Goal: Transaction & Acquisition: Book appointment/travel/reservation

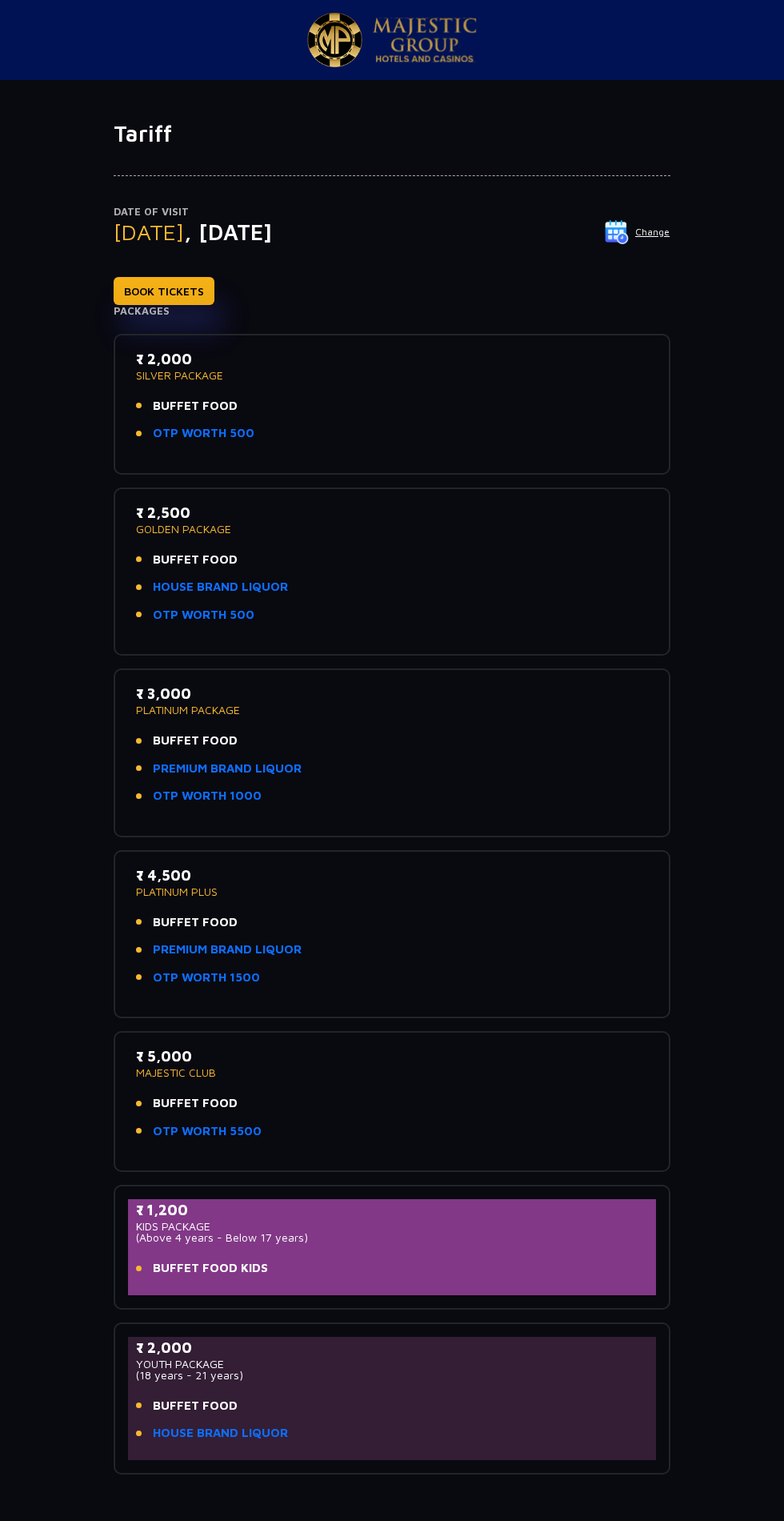
click at [170, 295] on link "BOOK TICKETS" at bounding box center [164, 290] width 101 height 28
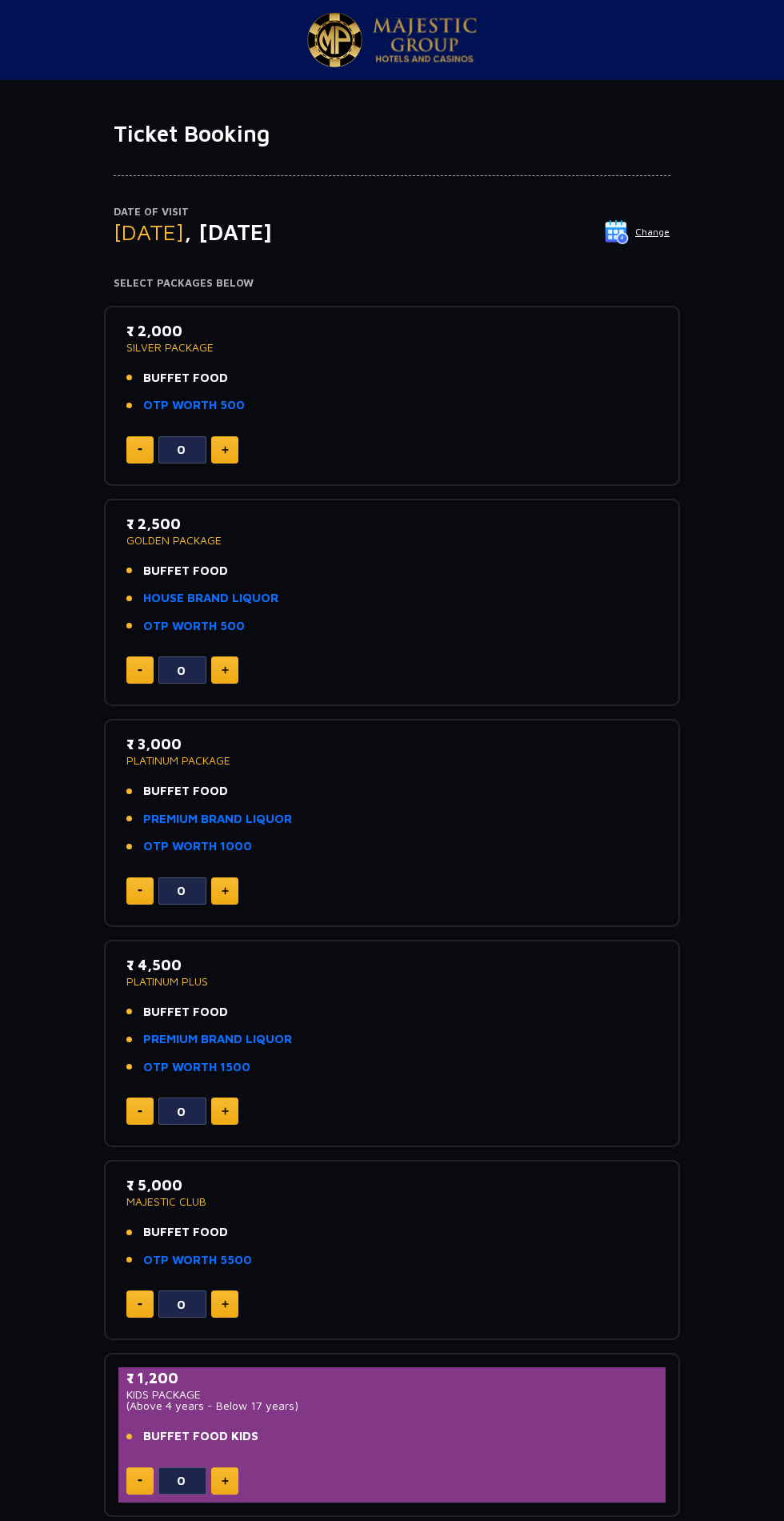
click at [224, 449] on img at bounding box center [225, 449] width 7 height 8
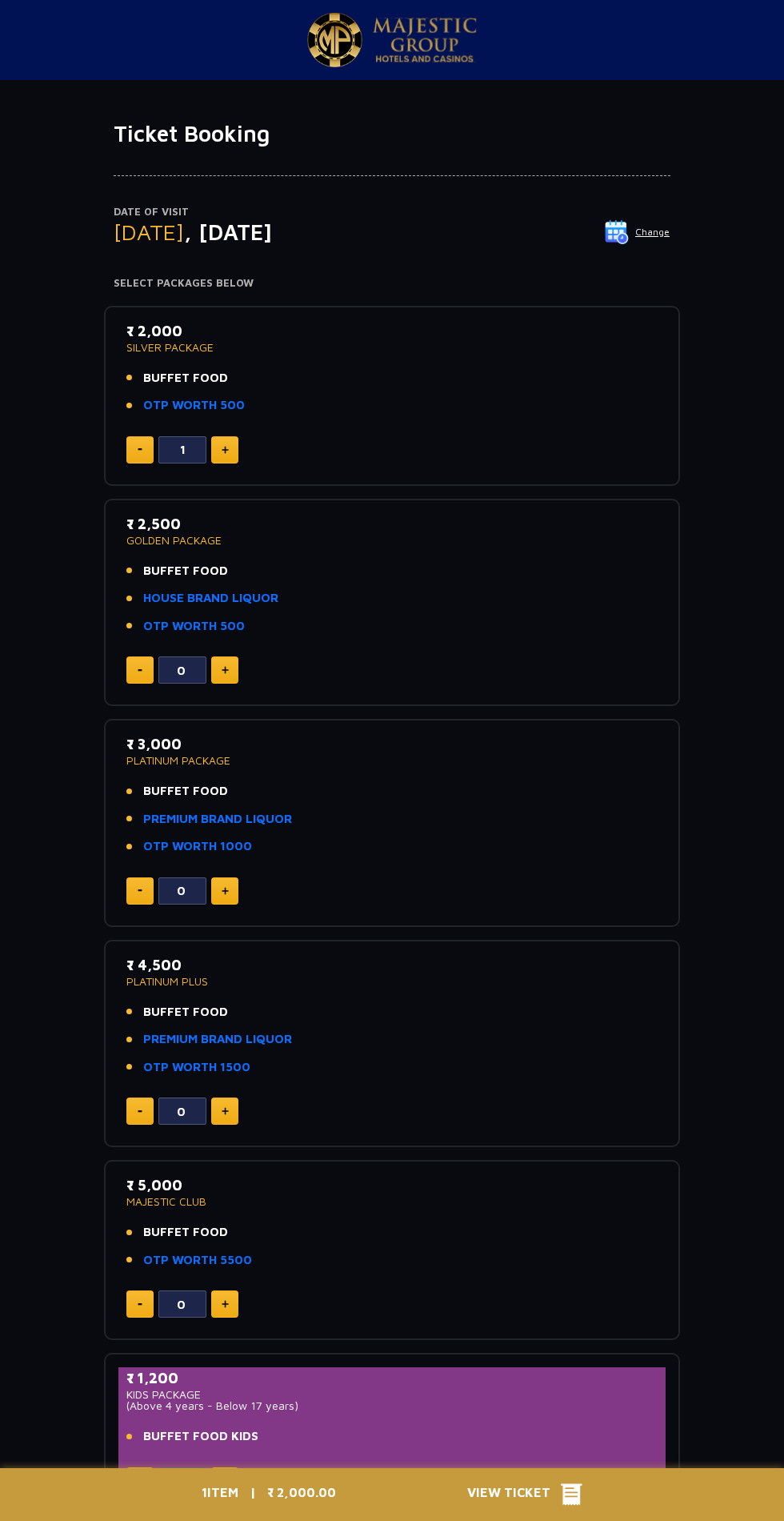
click at [225, 449] on img at bounding box center [225, 449] width 7 height 8
click at [226, 449] on img at bounding box center [225, 449] width 7 height 8
click at [224, 449] on img at bounding box center [225, 449] width 7 height 8
click at [226, 452] on img at bounding box center [225, 449] width 7 height 8
click at [234, 451] on button at bounding box center [225, 450] width 27 height 27
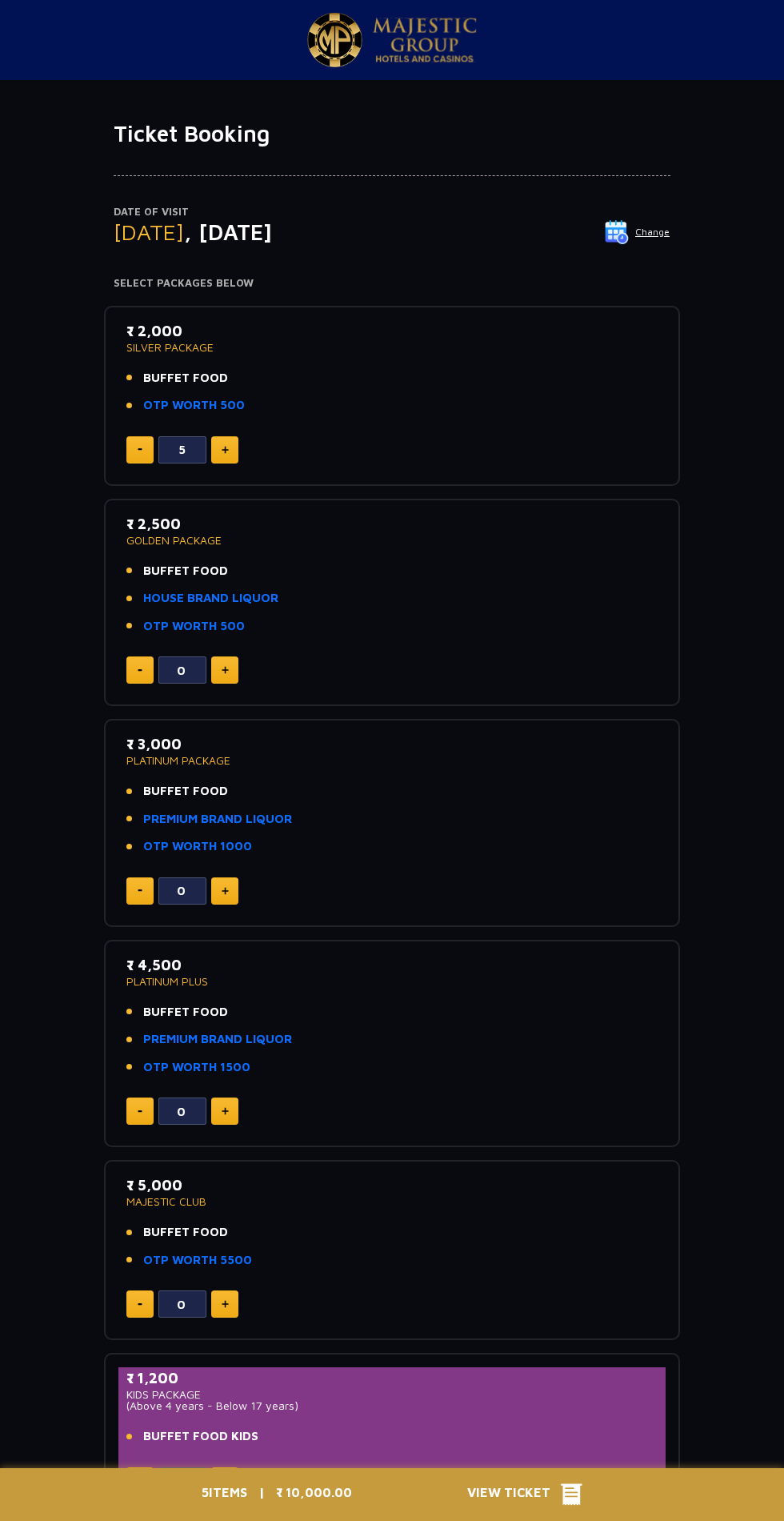
type input "6"
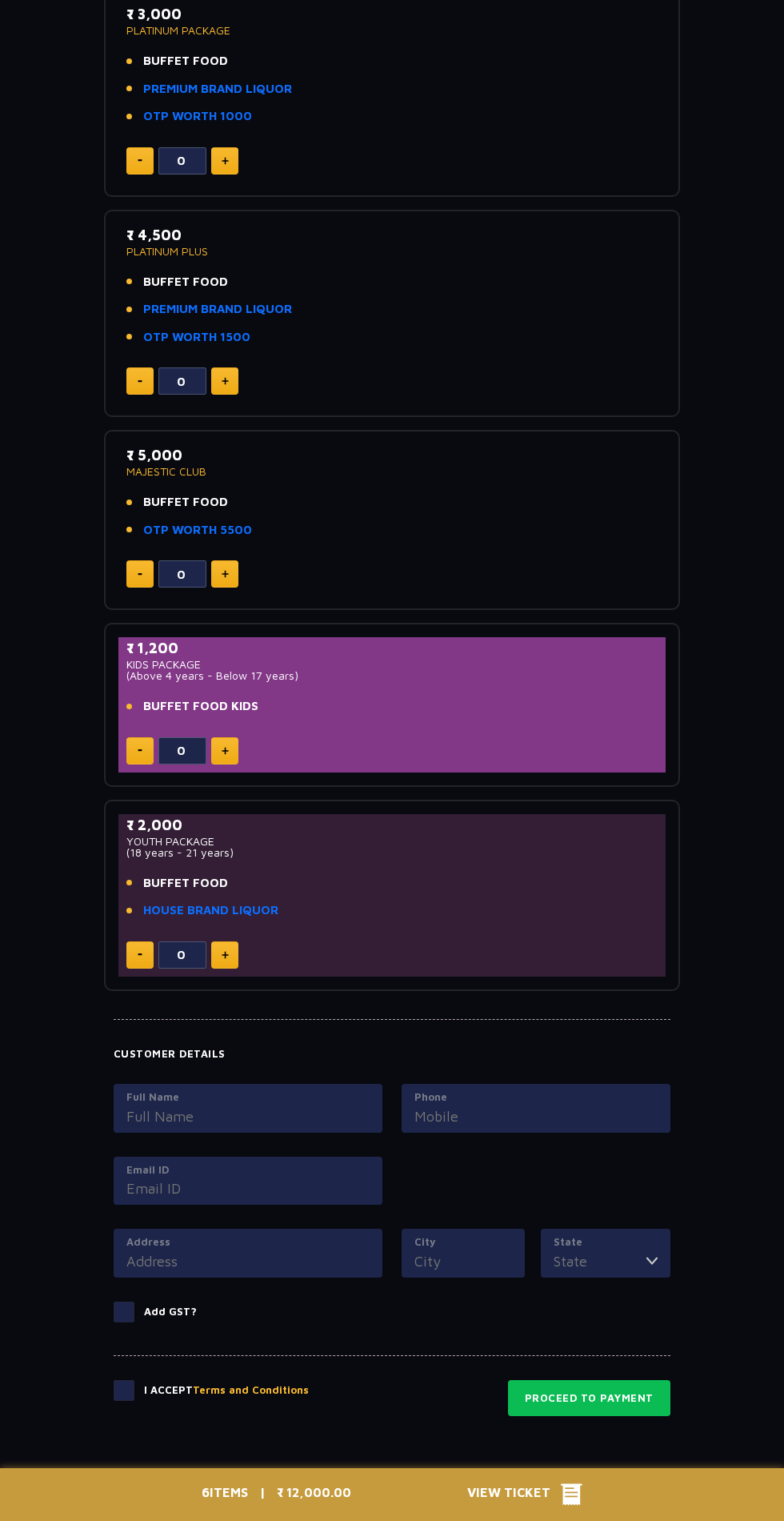
scroll to position [798, 0]
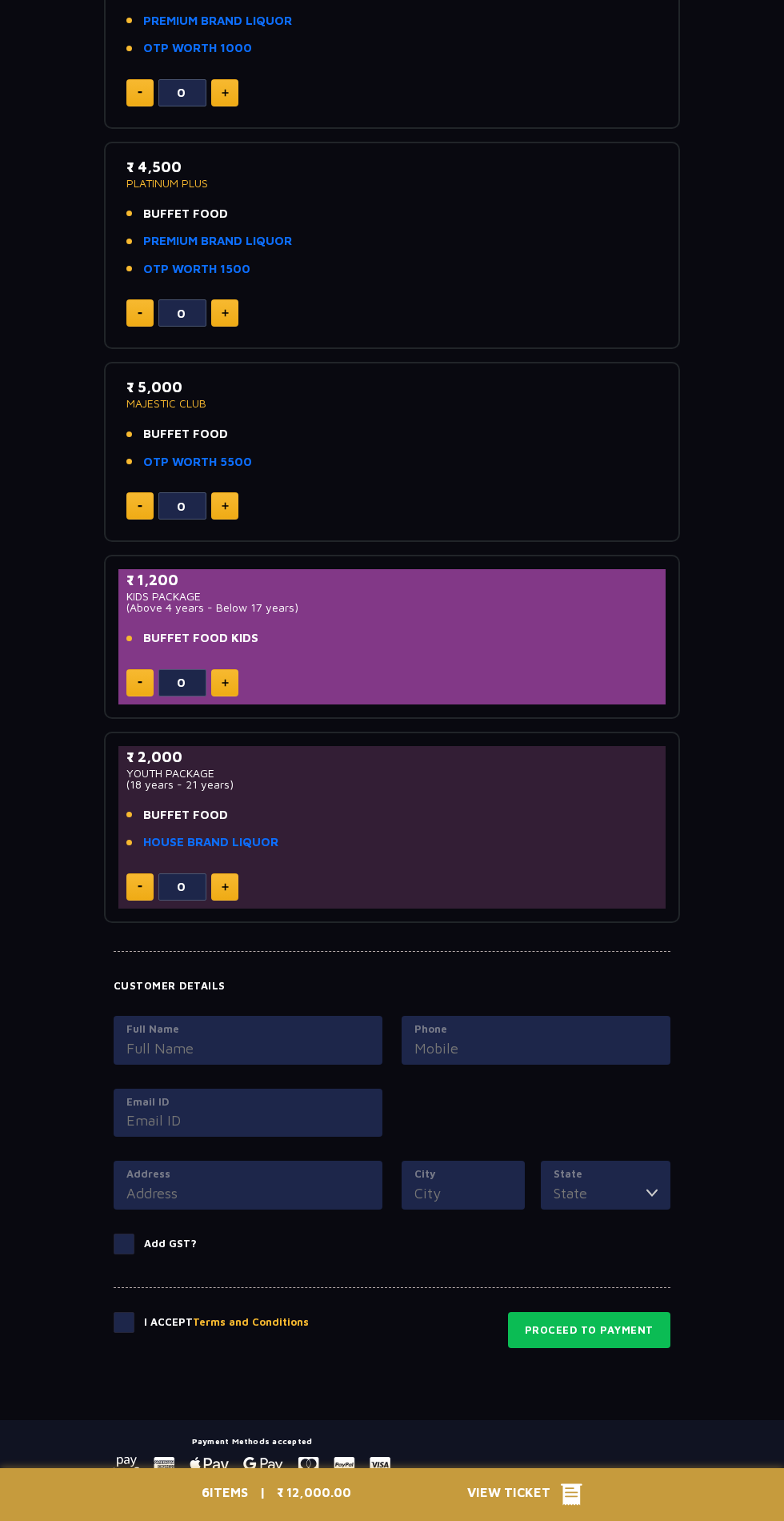
click at [125, 1329] on span at bounding box center [124, 1321] width 21 height 21
click at [0, 0] on input "checkbox" at bounding box center [0, 0] width 0 height 0
click at [602, 1325] on button "Proceed to Payment" at bounding box center [589, 1329] width 163 height 37
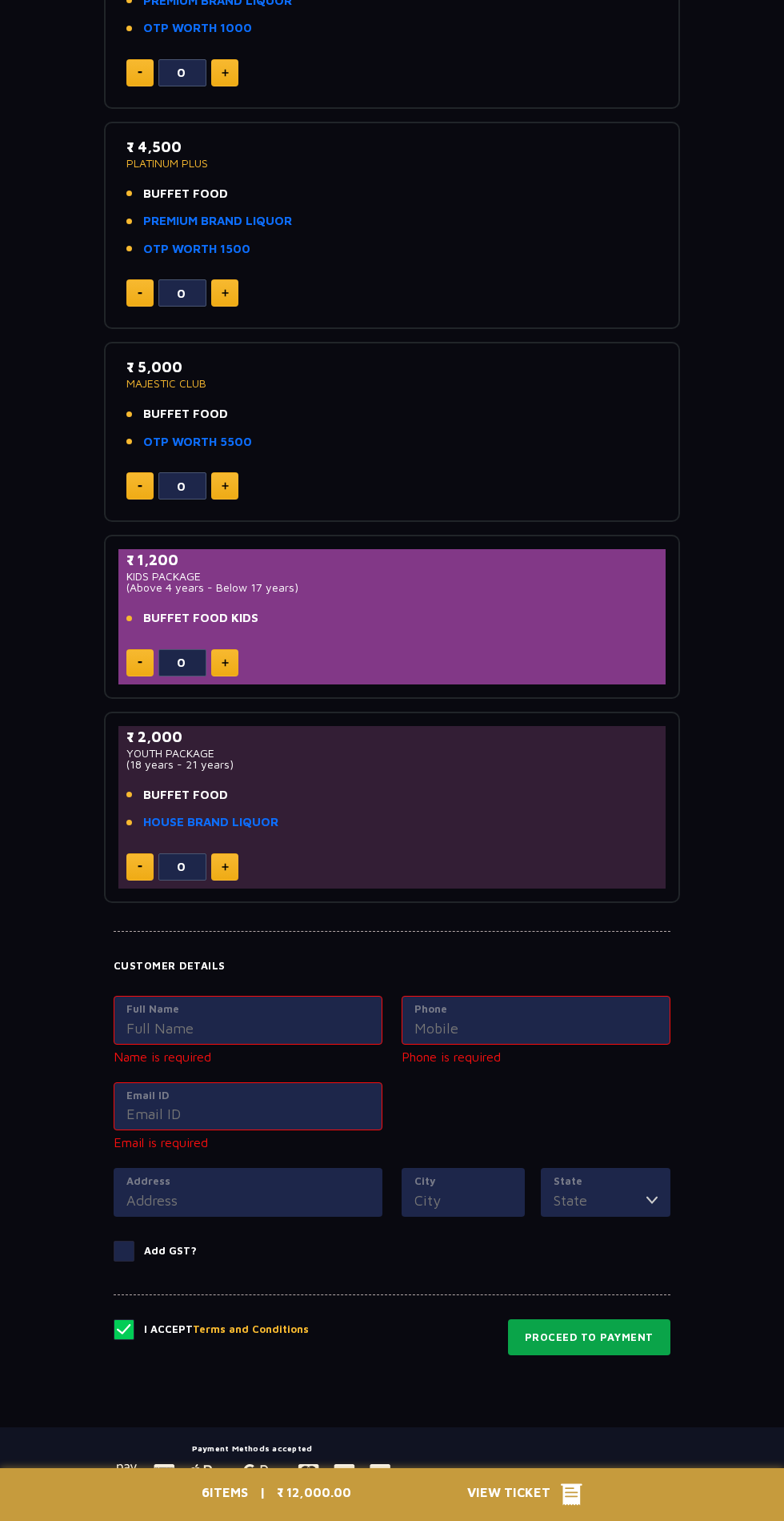
scroll to position [825, 0]
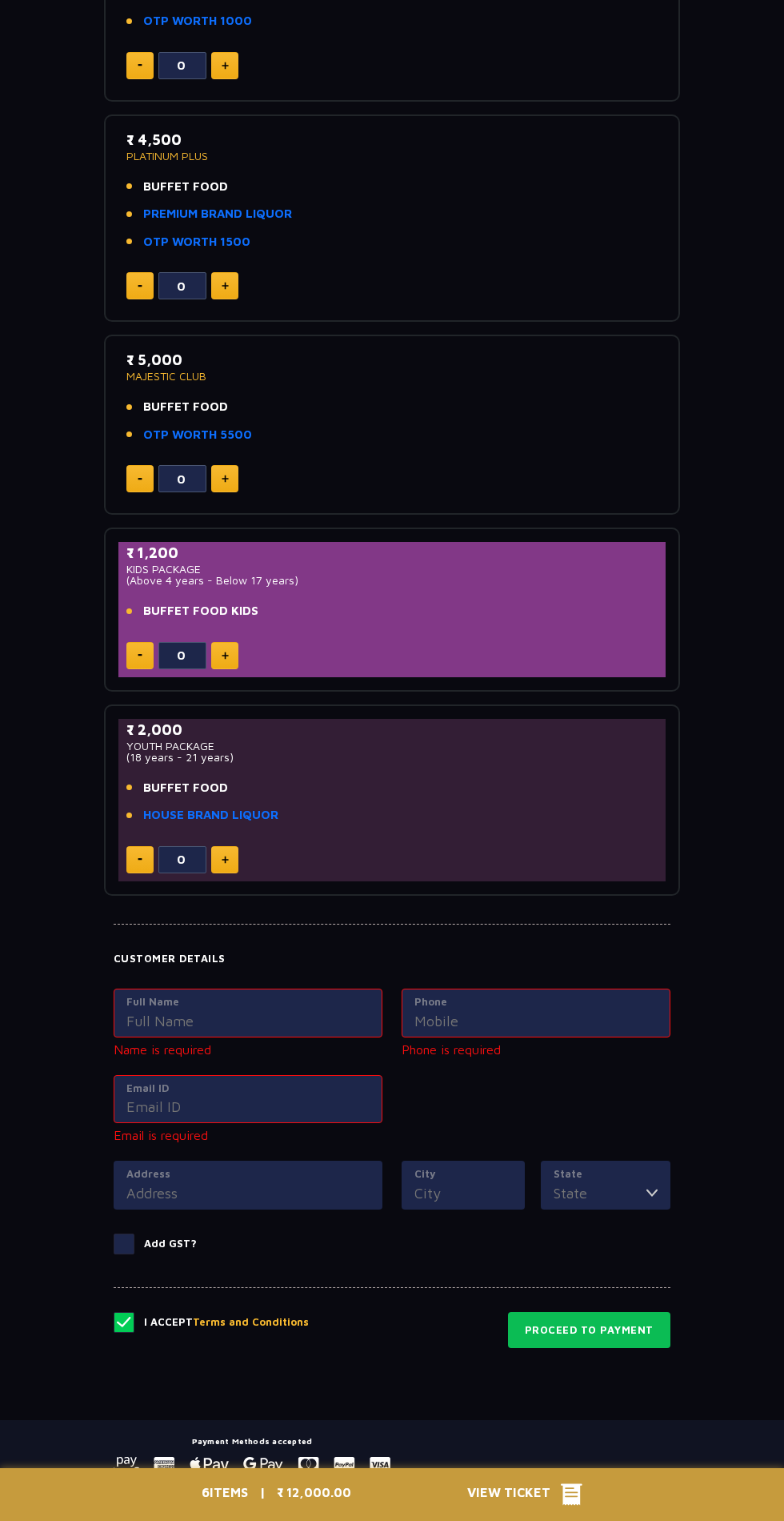
click at [322, 1046] on p "Name is required" at bounding box center [248, 1048] width 269 height 19
click at [282, 994] on label "Full Name" at bounding box center [247, 1002] width 243 height 16
click at [282, 1010] on input "Full Name" at bounding box center [247, 1021] width 243 height 22
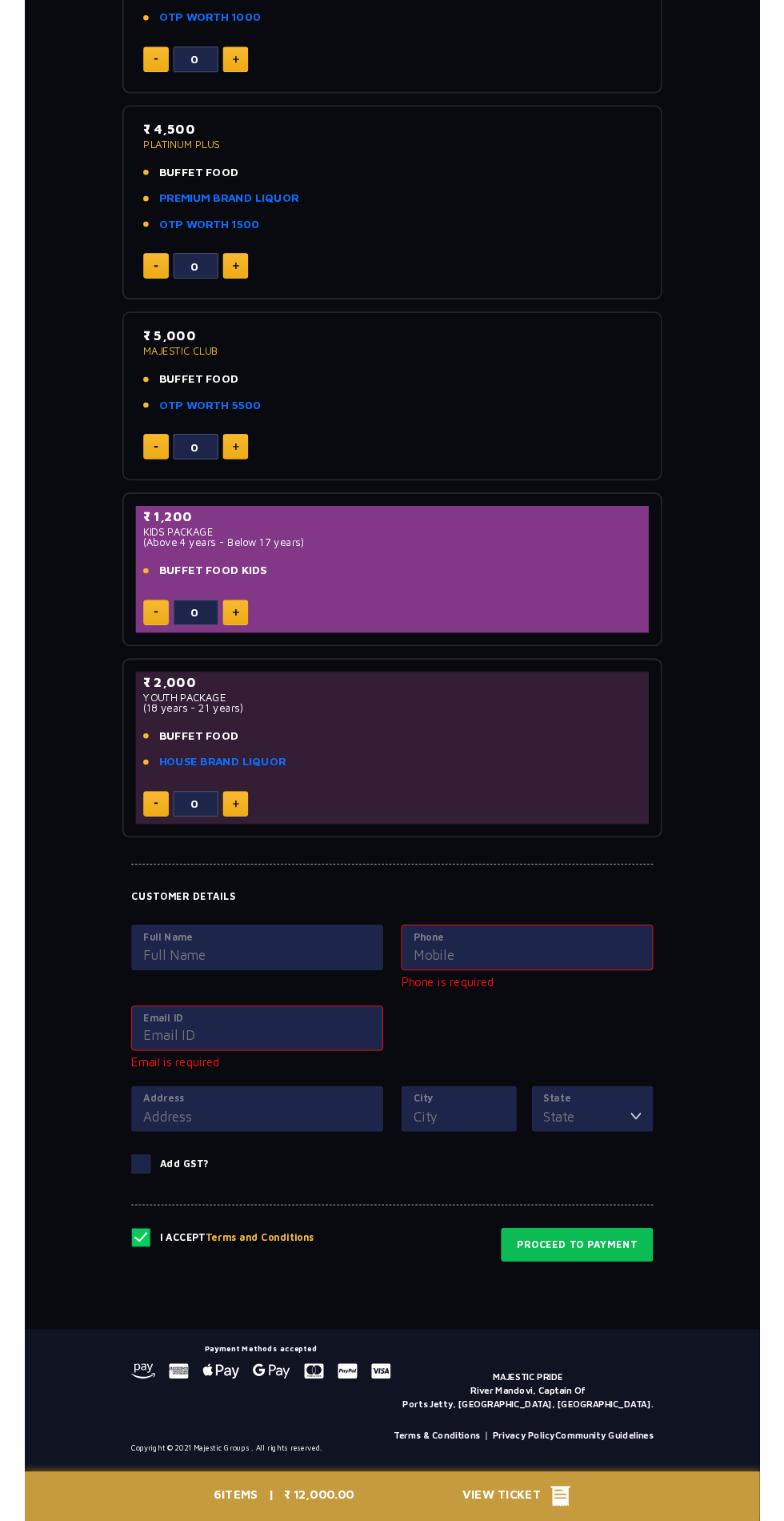
scroll to position [864, 0]
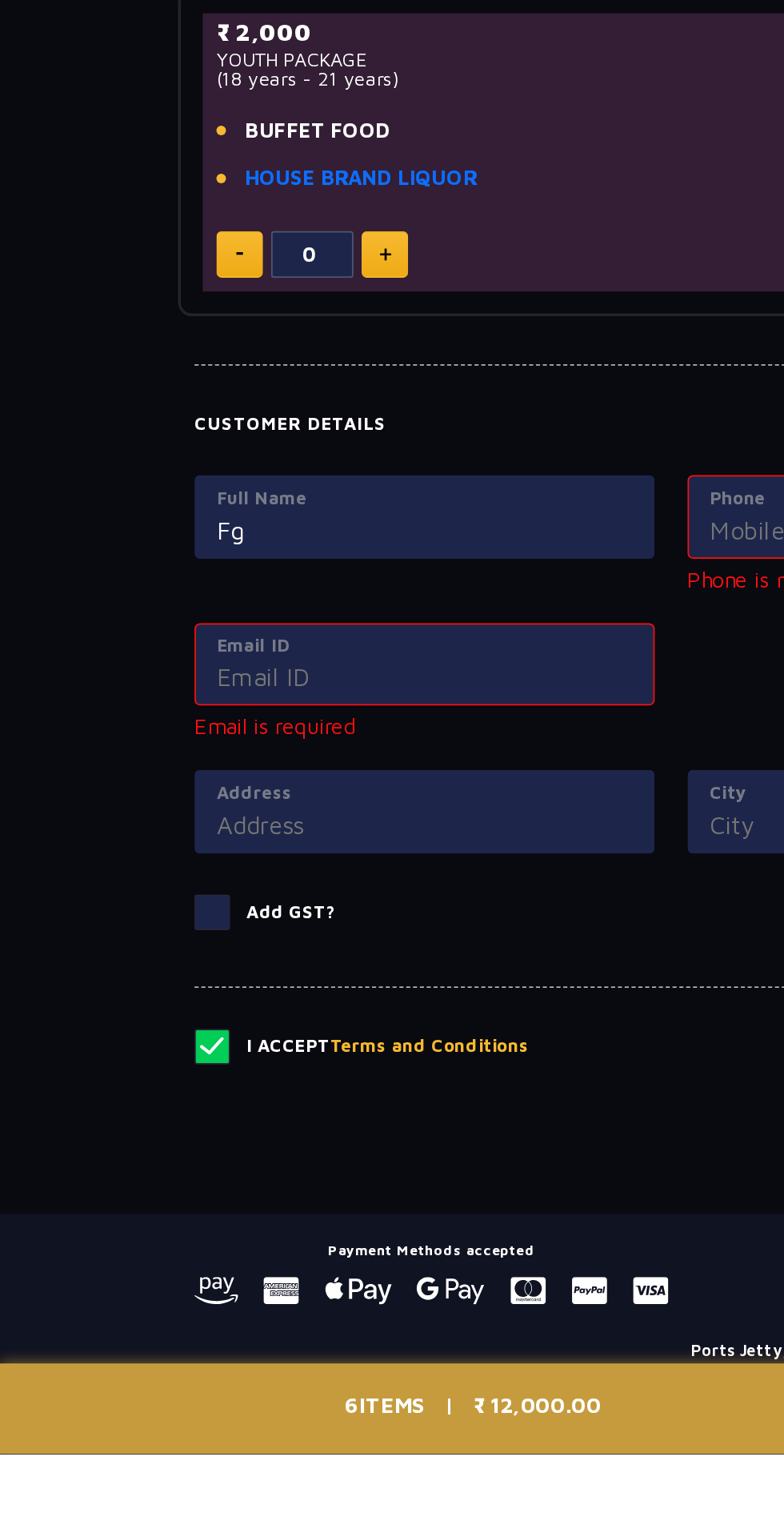
type input "F"
type input "Shaik"
click at [289, 1046] on label "Email ID" at bounding box center [247, 1049] width 243 height 16
click at [289, 1056] on input "Email ID" at bounding box center [247, 1067] width 243 height 22
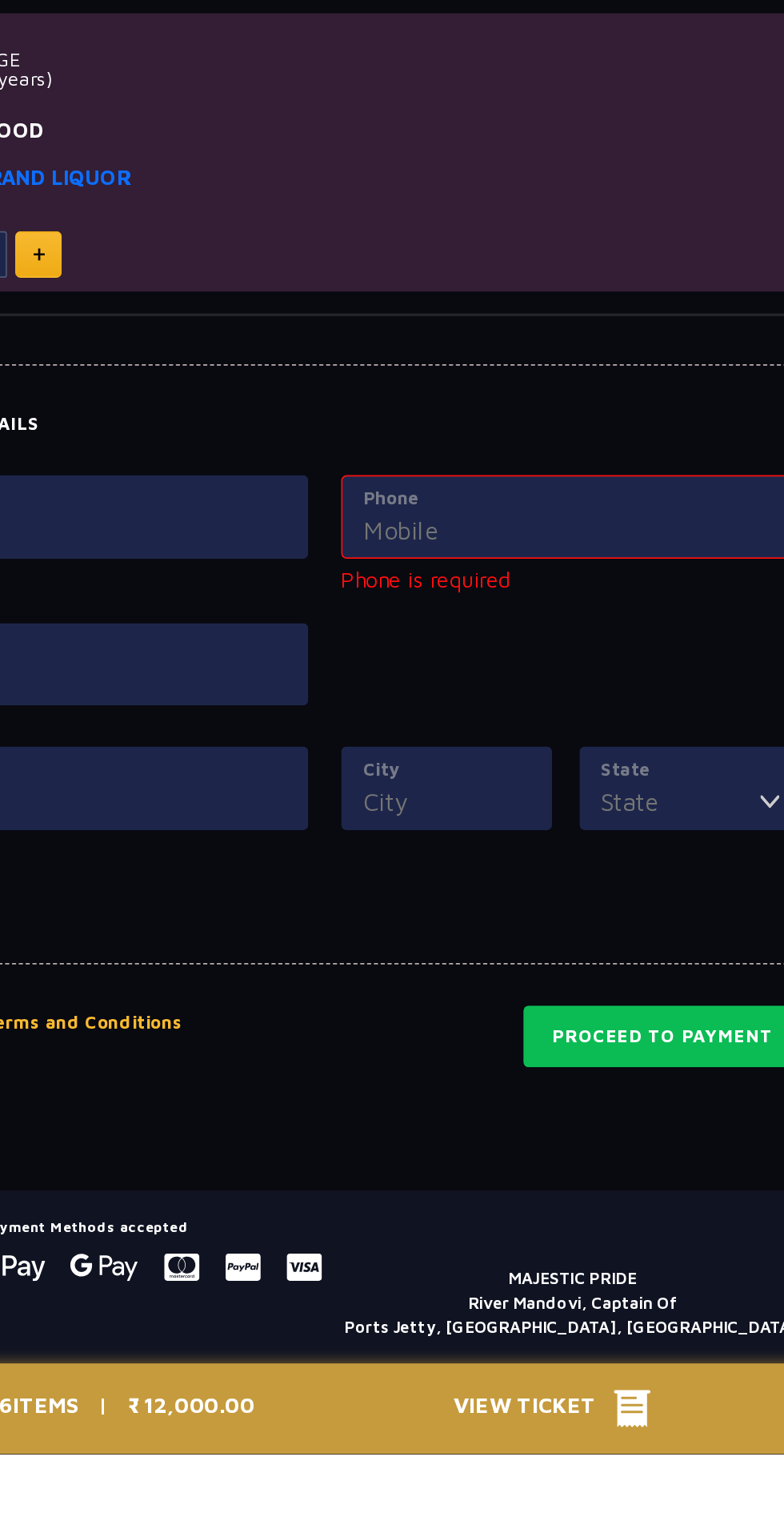
click at [576, 977] on input "Phone" at bounding box center [536, 981] width 243 height 22
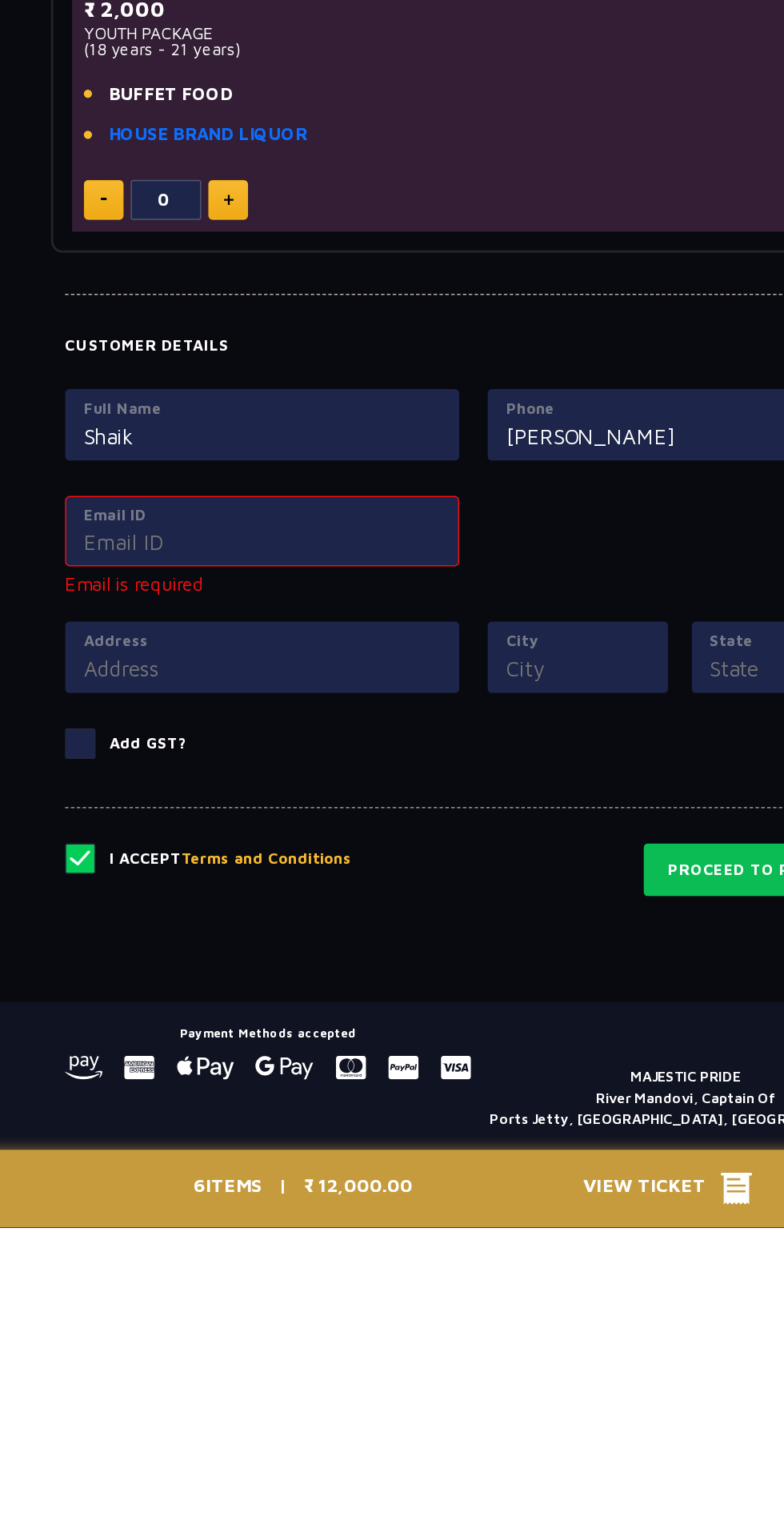
type input "Ahmed"
click at [326, 1040] on div "Full Name Shaik Phone Ahmed Email ID Email is required" at bounding box center [392, 1028] width 576 height 158
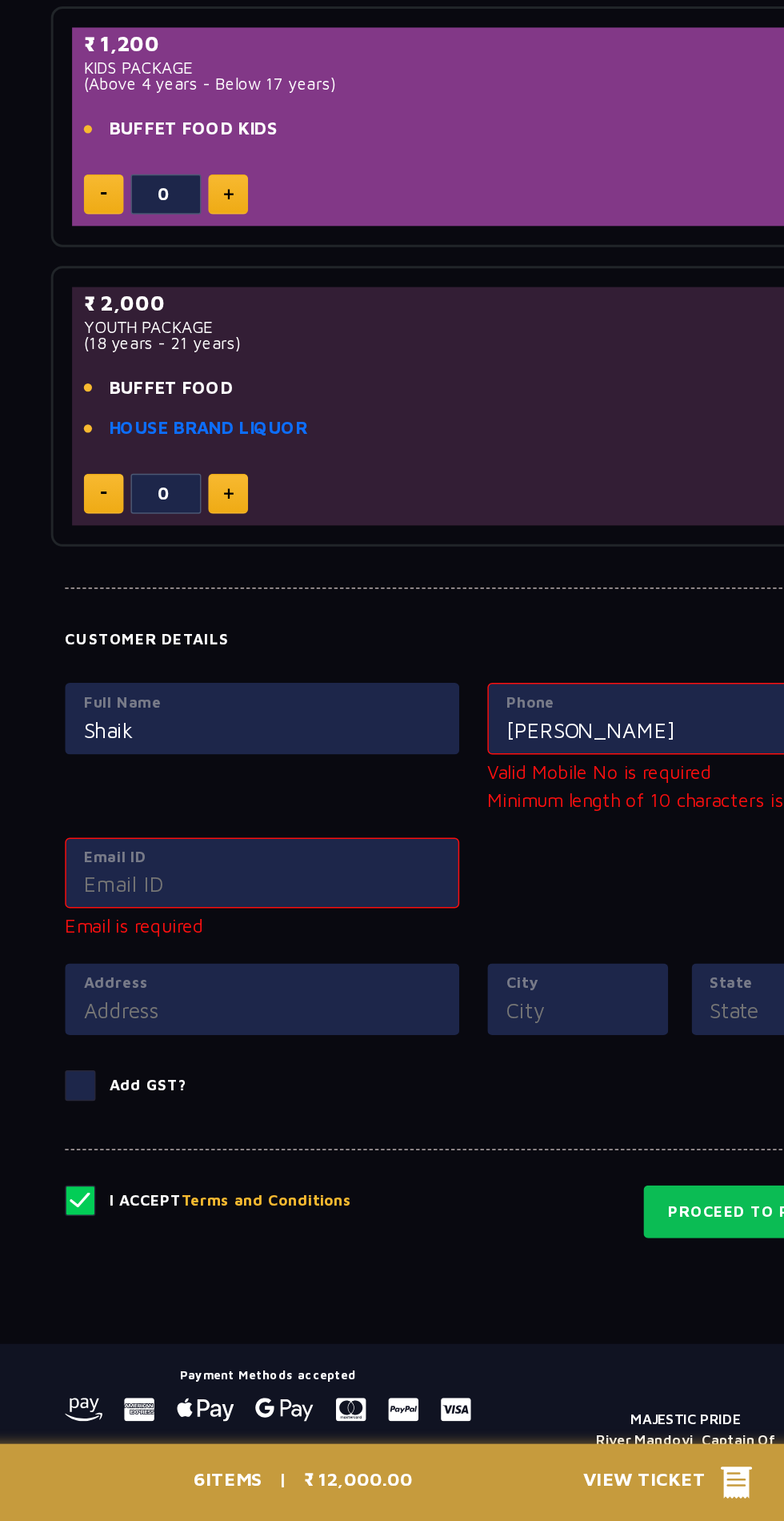
click at [288, 1084] on input "Email ID" at bounding box center [247, 1086] width 243 height 22
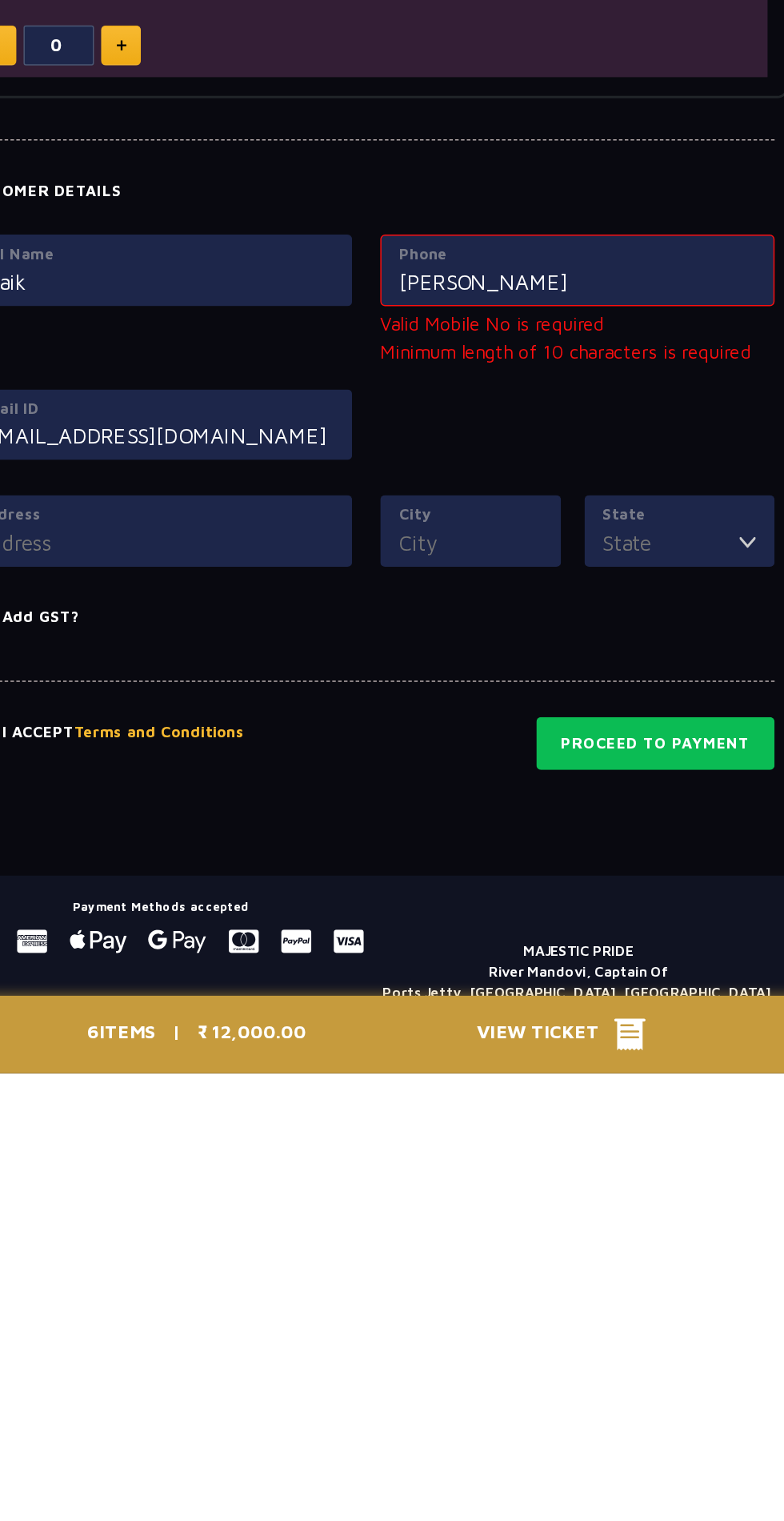
type input "qamaruddin@gmail.com"
click at [593, 1289] on button "Proceed to Payment" at bounding box center [589, 1296] width 163 height 37
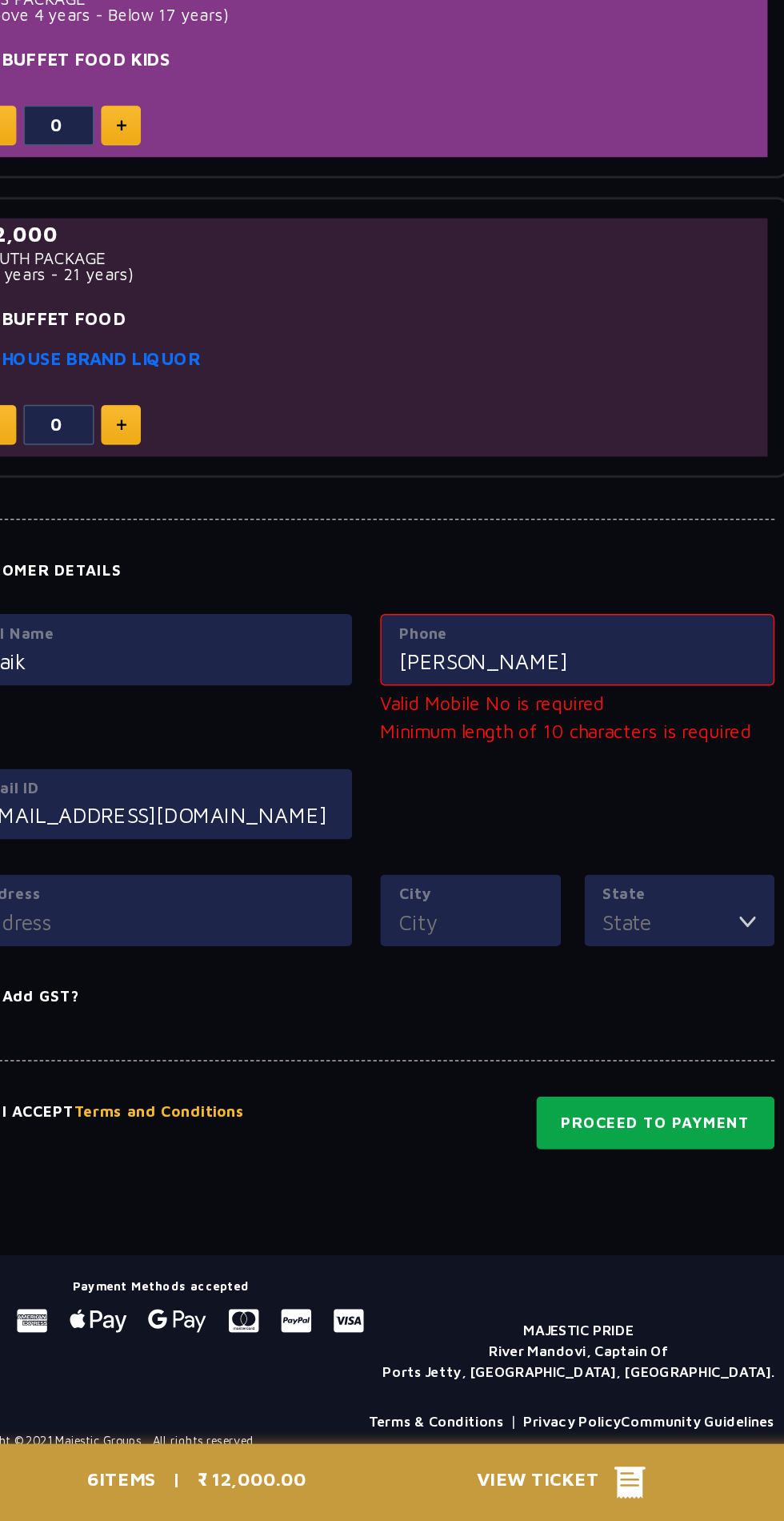
scroll to position [933, 0]
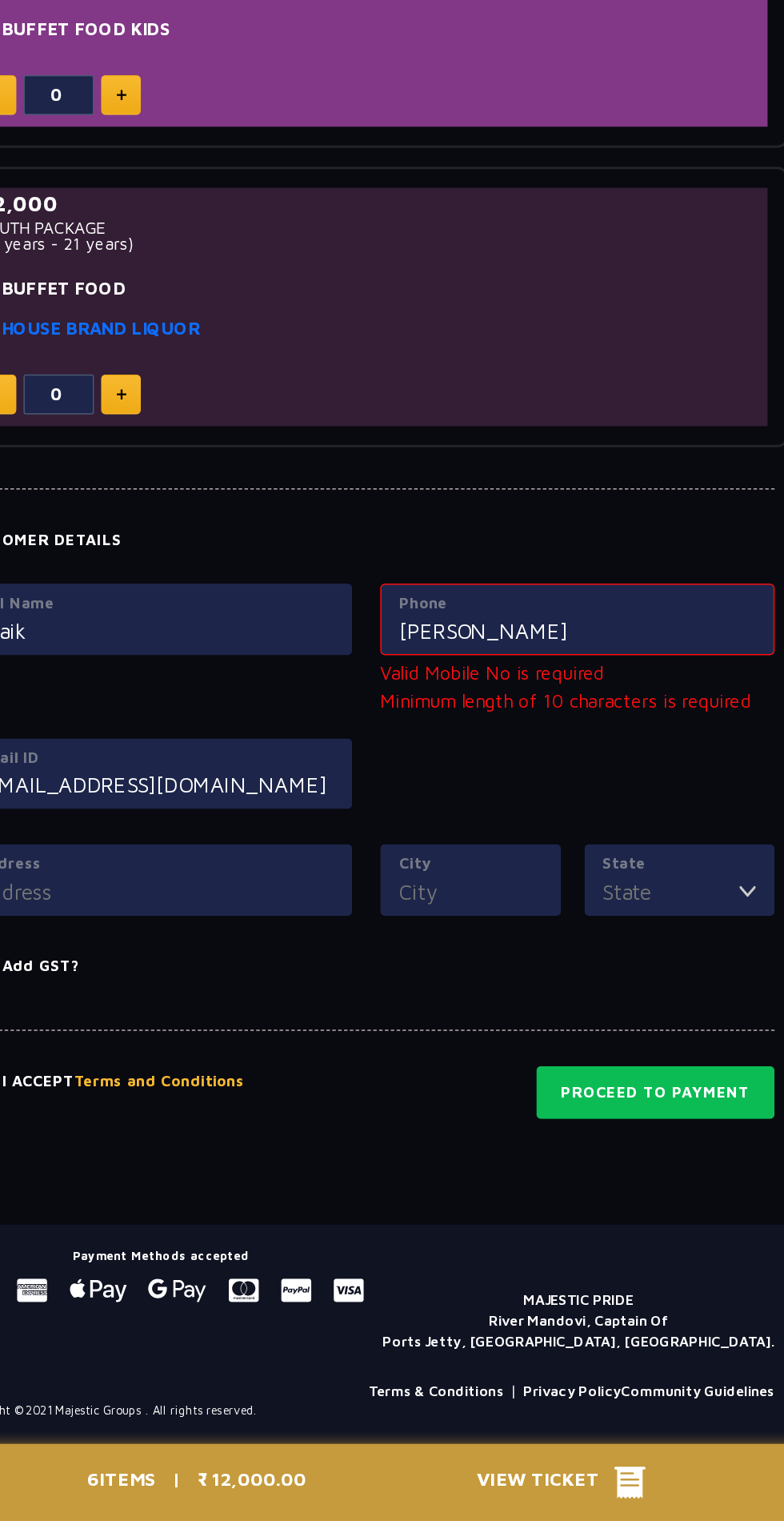
click at [589, 919] on div "Phone Ahmed" at bounding box center [537, 906] width 269 height 49
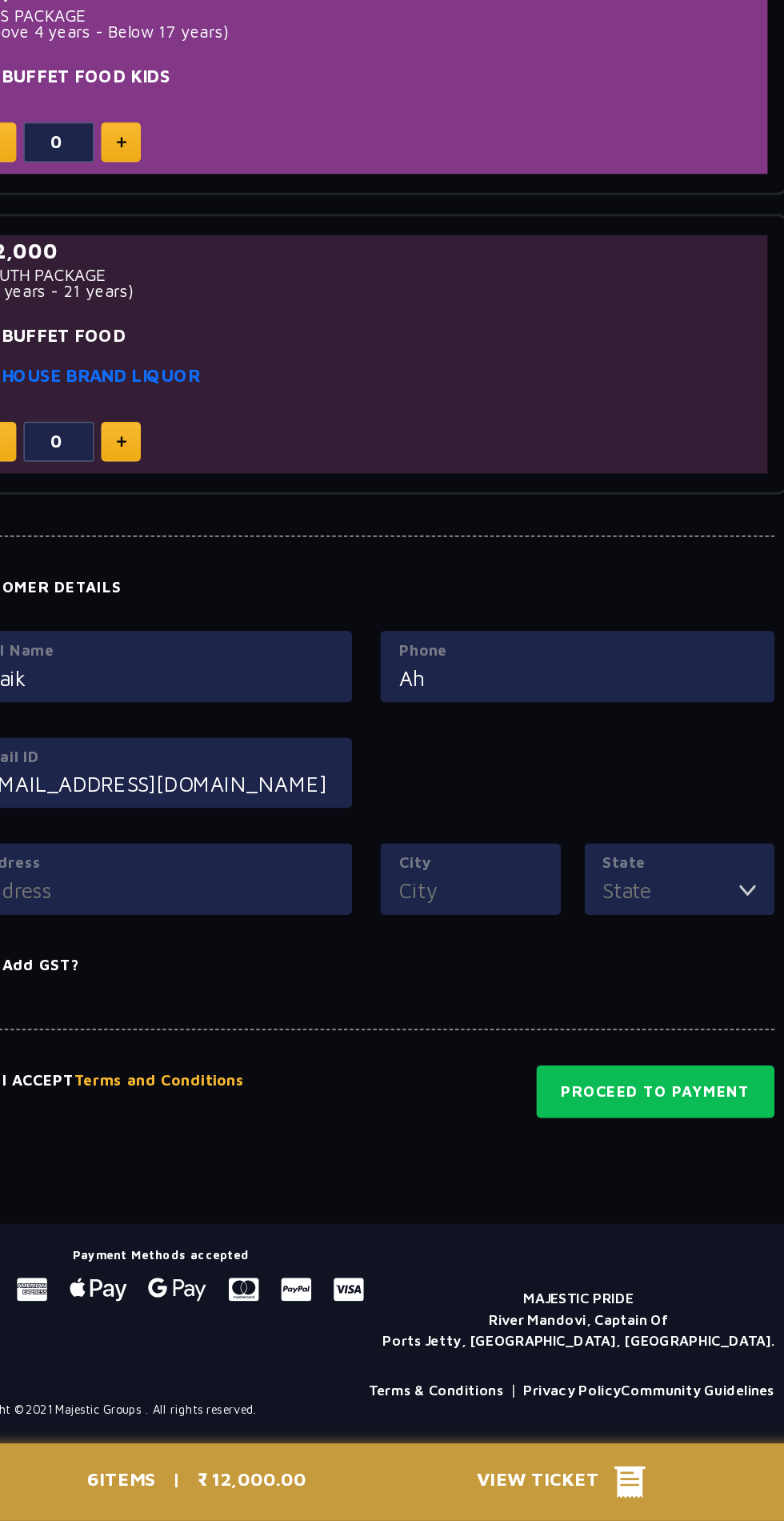
type input "A"
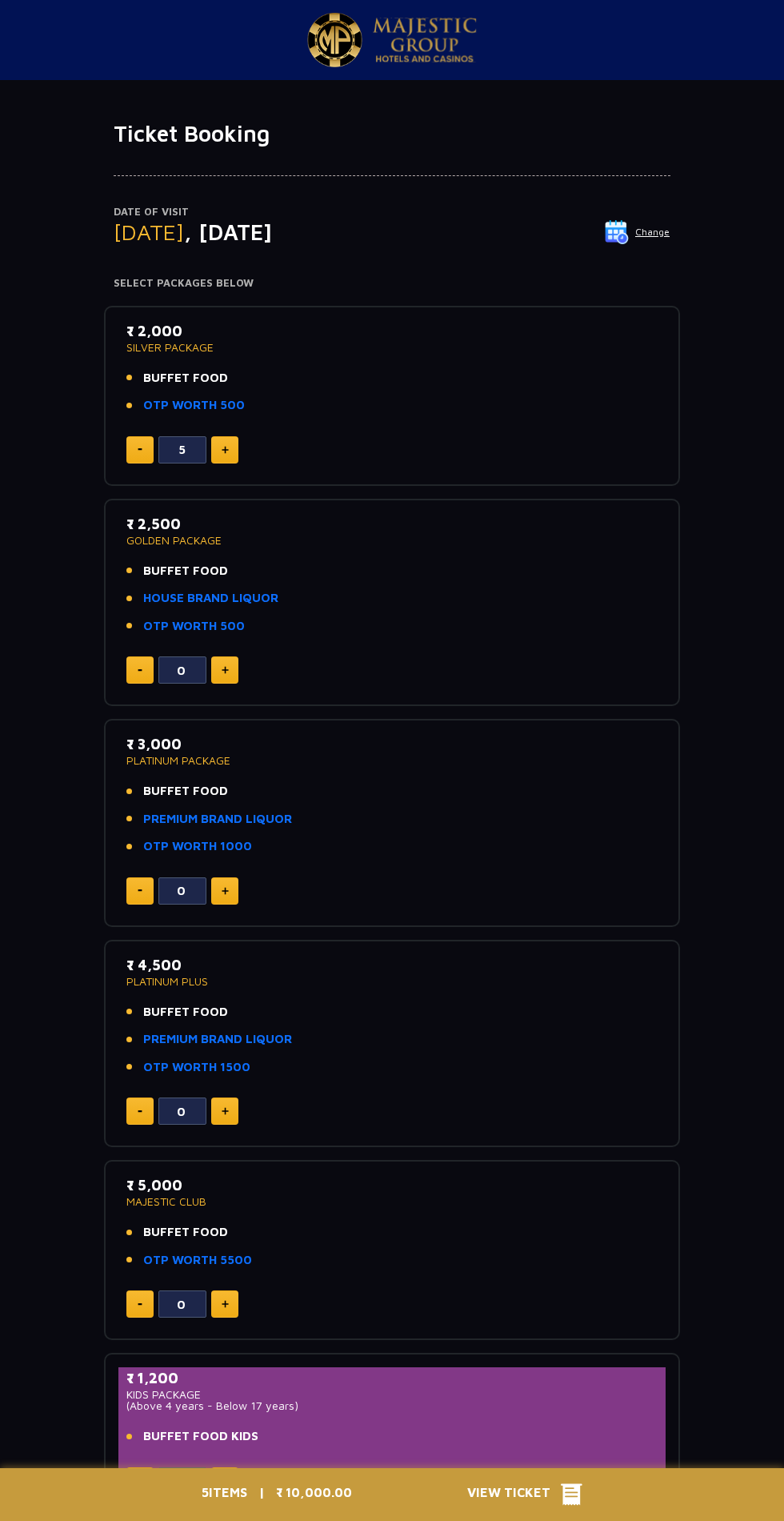
scroll to position [283, 0]
